Goal: Task Accomplishment & Management: Use online tool/utility

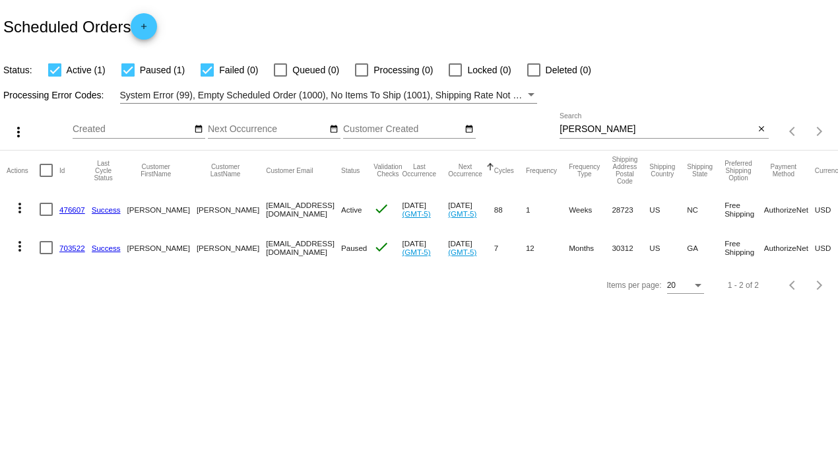
click at [123, 71] on div at bounding box center [127, 69] width 13 height 13
click at [127, 77] on input "Paused (1)" at bounding box center [127, 77] width 1 height 1
checkbox input "false"
click at [205, 65] on div at bounding box center [207, 69] width 13 height 13
click at [206, 77] on input "Failed (0)" at bounding box center [206, 77] width 1 height 1
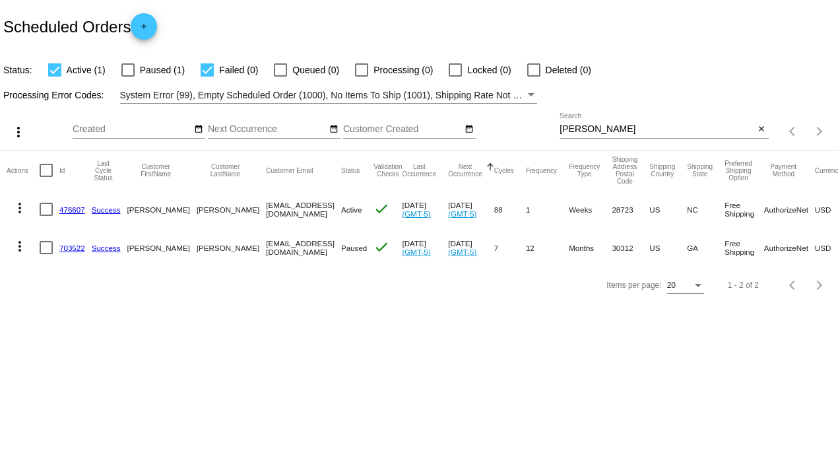
checkbox input "false"
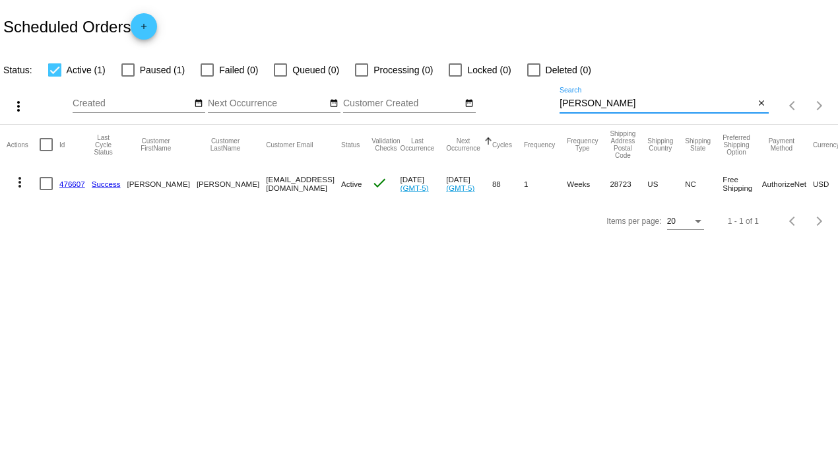
drag, startPoint x: 596, startPoint y: 104, endPoint x: 446, endPoint y: 108, distance: 150.5
click at [449, 102] on div "more_vert Aug Jan Feb Mar [DATE]" at bounding box center [419, 101] width 838 height 47
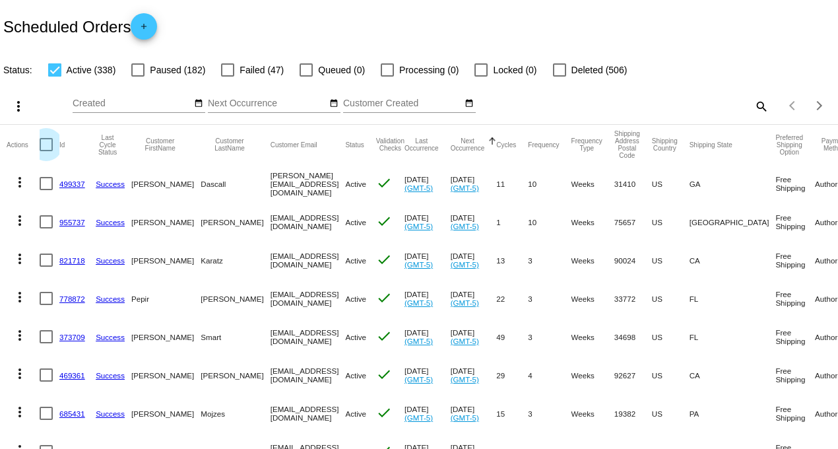
click at [43, 142] on div at bounding box center [46, 144] width 13 height 13
click at [46, 151] on input "checkbox" at bounding box center [46, 151] width 1 height 1
checkbox input "true"
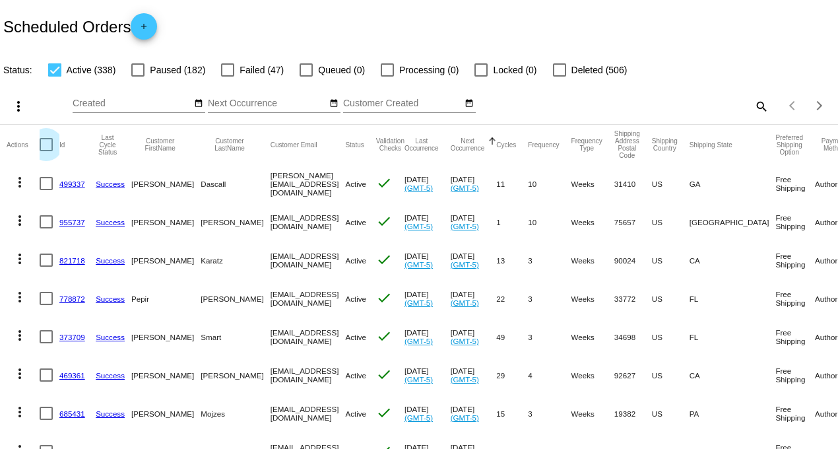
checkbox input "true"
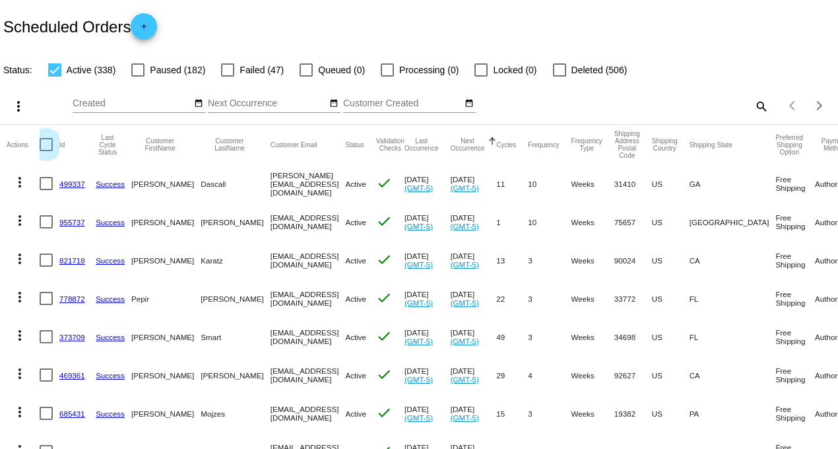
checkbox input "true"
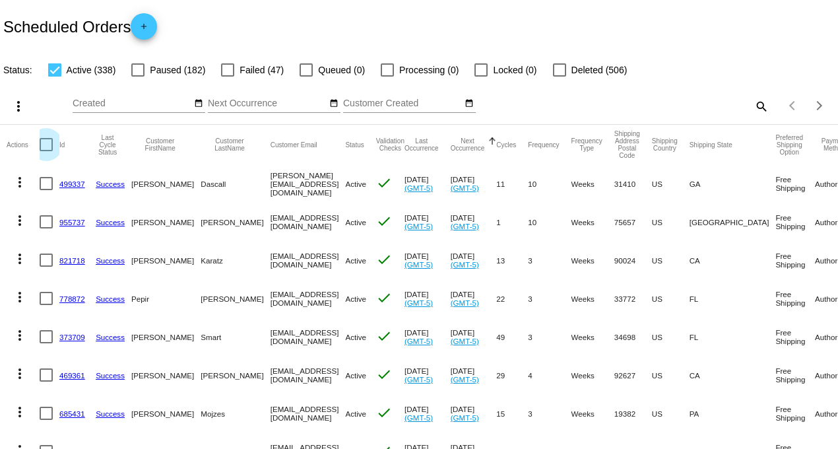
checkbox input "true"
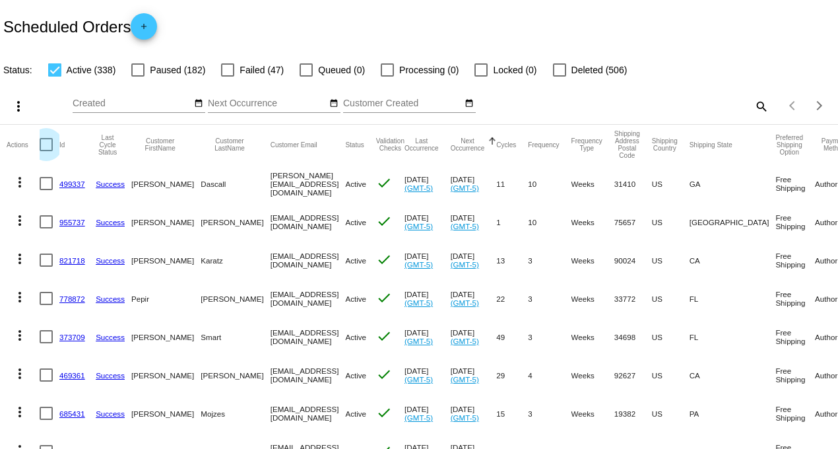
checkbox input "true"
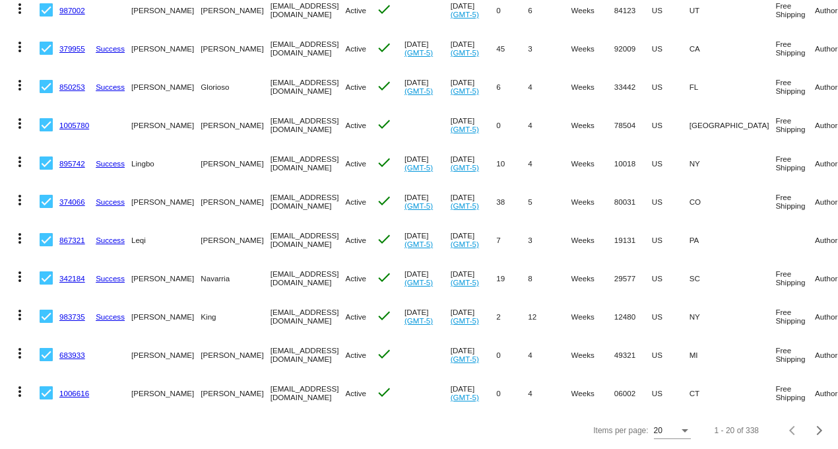
scroll to position [529, 0]
click at [44, 386] on div at bounding box center [46, 392] width 13 height 13
click at [46, 399] on input "checkbox" at bounding box center [46, 399] width 1 height 1
checkbox input "false"
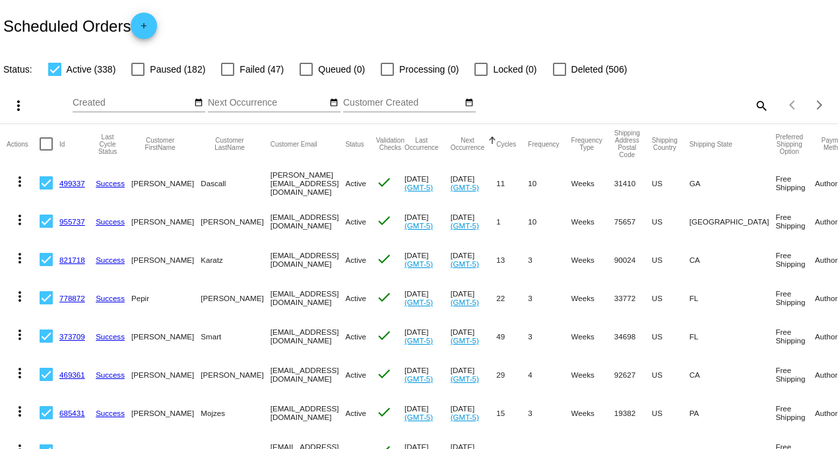
scroll to position [0, 0]
click at [16, 107] on mat-icon "more_vert" at bounding box center [19, 106] width 16 height 16
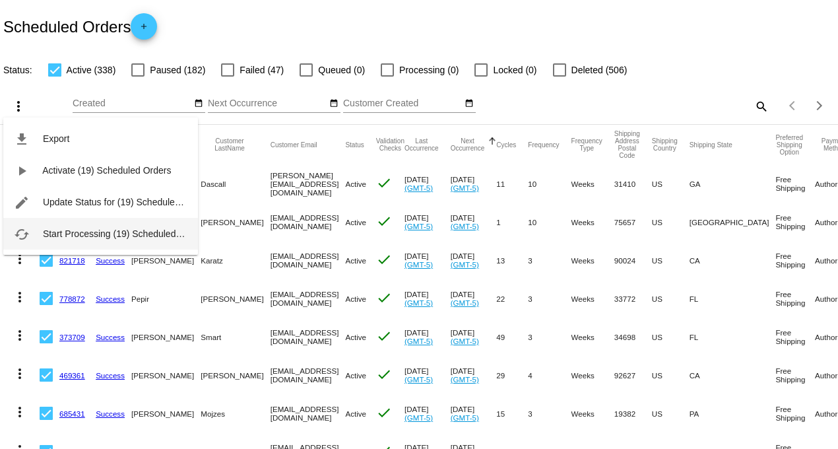
click at [67, 231] on span "Start Processing (19) Scheduled Orders" at bounding box center [125, 233] width 164 height 11
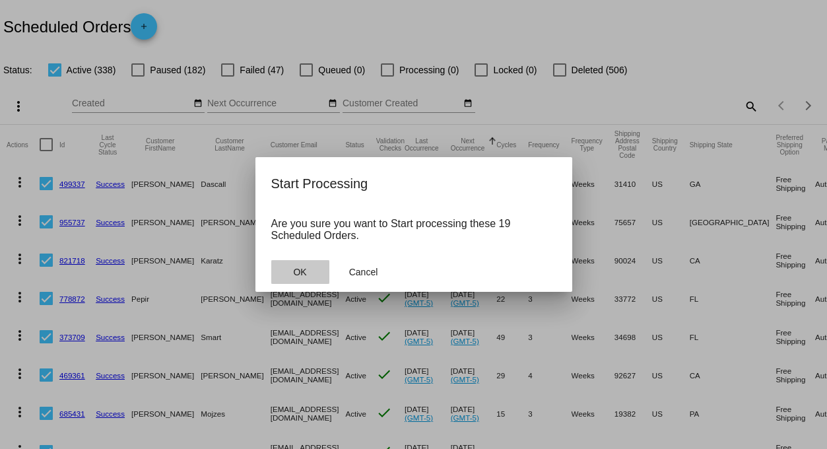
click at [305, 267] on span "OK" at bounding box center [299, 272] width 13 height 11
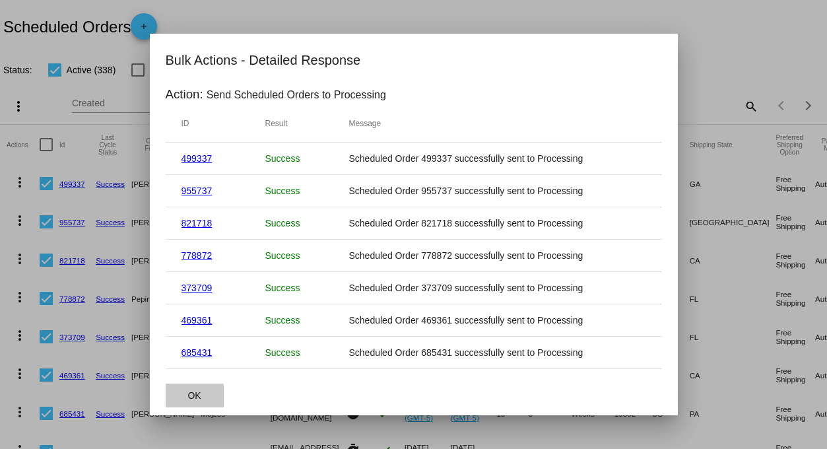
click at [206, 393] on button "OK" at bounding box center [195, 395] width 58 height 24
